Goal: Check status: Check status

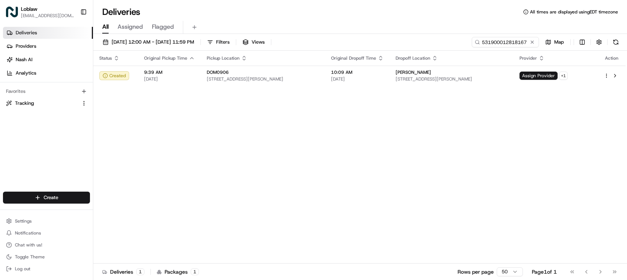
scroll to position [3151, 0]
click at [518, 40] on input "531900012818167" at bounding box center [494, 42] width 90 height 10
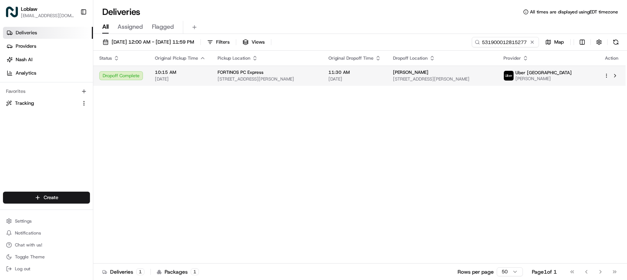
click at [322, 79] on td "FORTINOS PC Express [STREET_ADDRESS][PERSON_NAME]" at bounding box center [266, 76] width 111 height 20
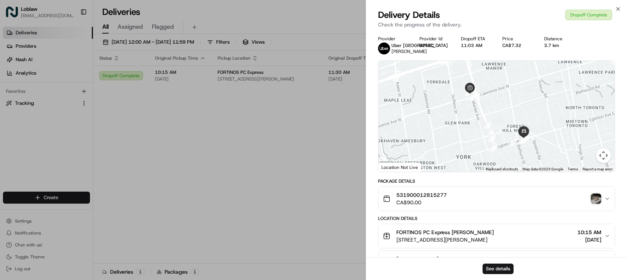
click at [599, 201] on img "button" at bounding box center [595, 199] width 10 height 10
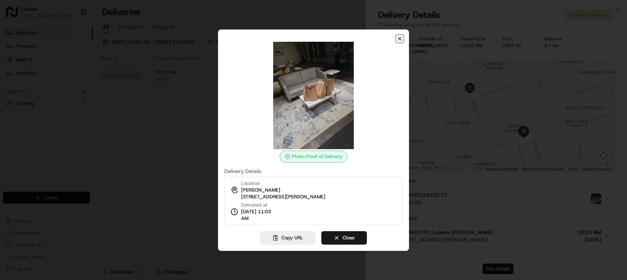
click at [401, 40] on icon "button" at bounding box center [399, 38] width 3 height 3
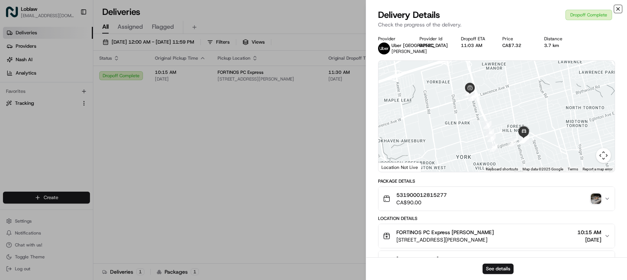
click at [618, 9] on icon "button" at bounding box center [618, 9] width 6 height 6
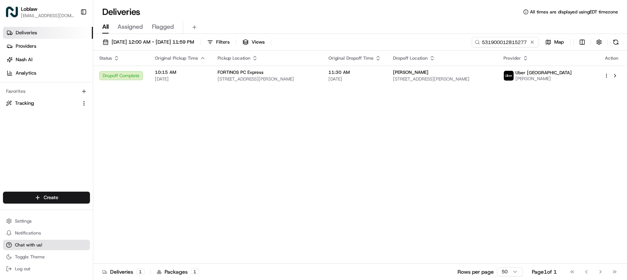
click at [44, 242] on button "Chat with us!" at bounding box center [46, 245] width 87 height 10
click at [44, 244] on button "Chat with us!" at bounding box center [46, 245] width 87 height 10
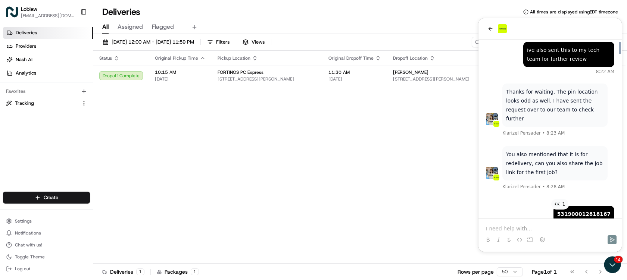
scroll to position [503, 0]
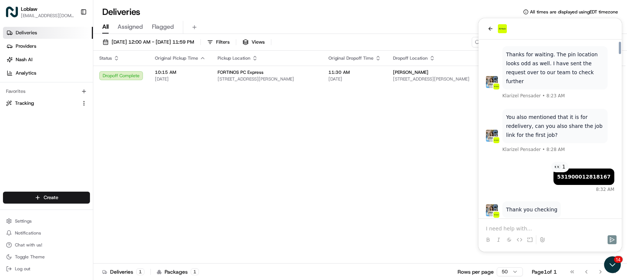
click at [594, 174] on b "531900012818167" at bounding box center [583, 177] width 53 height 6
copy b "531900012818167"
click at [614, 261] on icon "Open customer support" at bounding box center [612, 264] width 19 height 19
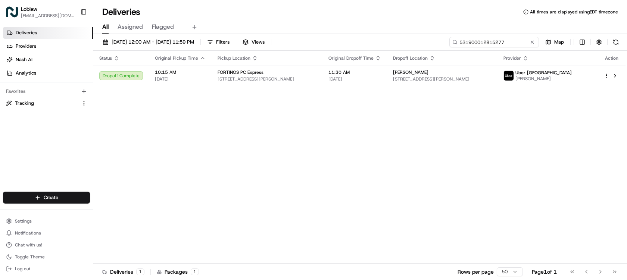
click at [515, 43] on input "531900012815277" at bounding box center [494, 42] width 90 height 10
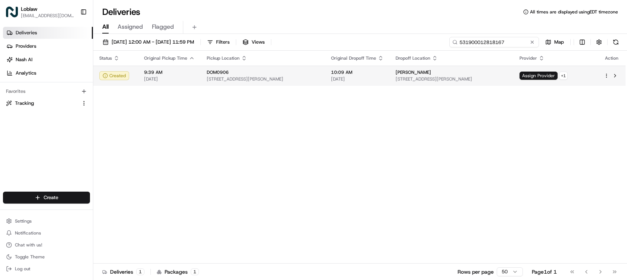
type input "531900012818167"
click at [374, 71] on span "10:09 AM" at bounding box center [357, 72] width 53 height 6
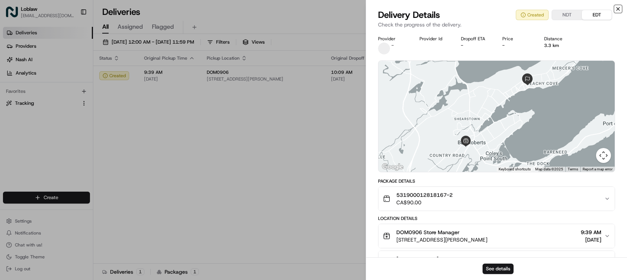
click at [617, 9] on icon "button" at bounding box center [618, 9] width 6 height 6
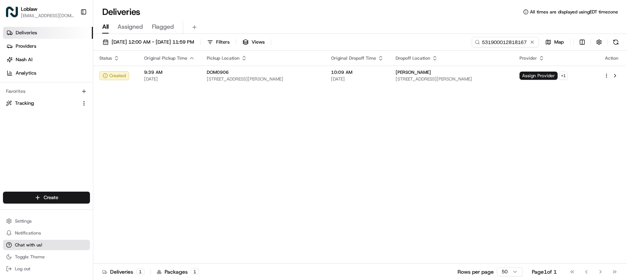
click at [40, 241] on button "Chat with us!" at bounding box center [46, 245] width 87 height 10
click at [39, 242] on span "Chat with us!" at bounding box center [28, 245] width 27 height 6
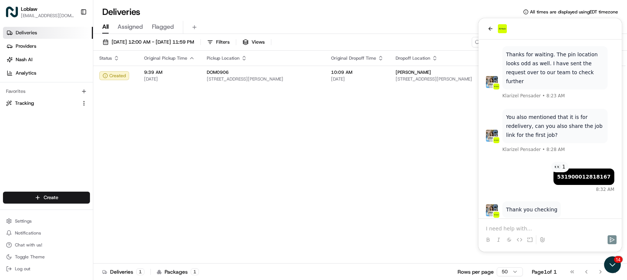
click at [532, 227] on p at bounding box center [550, 228] width 128 height 7
paste div
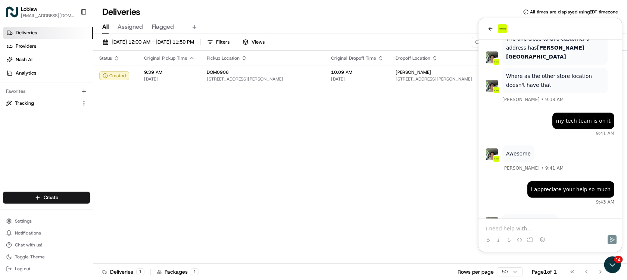
click at [544, 229] on p at bounding box center [550, 228] width 128 height 7
click at [534, 227] on p at bounding box center [550, 228] width 128 height 7
click at [539, 226] on p at bounding box center [550, 228] width 128 height 7
click at [515, 228] on p at bounding box center [550, 228] width 128 height 7
click at [525, 228] on p at bounding box center [550, 228] width 128 height 7
